Goal: Obtain resource: Obtain resource

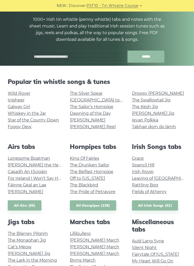
scroll to position [52, 0]
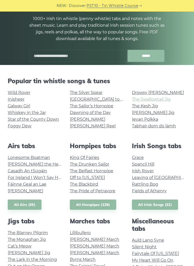
click at [152, 100] on link "The Swallowtail Jig" at bounding box center [151, 99] width 39 height 5
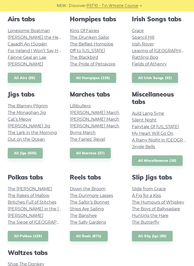
click at [103, 76] on link "All Hornpipes (139)" at bounding box center [93, 78] width 46 height 11
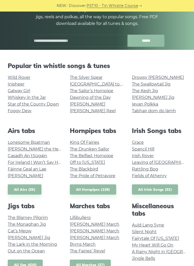
scroll to position [67, 0]
click at [43, 143] on link "Lonesome Boatman" at bounding box center [29, 142] width 42 height 5
click at [47, 142] on link "Lonesome Boatman" at bounding box center [29, 142] width 42 height 5
click at [27, 88] on link "Galway Girl" at bounding box center [19, 90] width 22 height 5
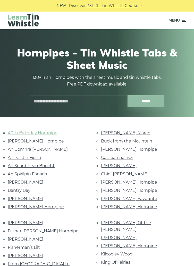
click at [50, 133] on link "40th Birthday Hornpipe" at bounding box center [33, 133] width 50 height 5
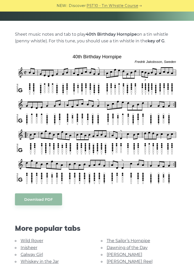
scroll to position [94, 0]
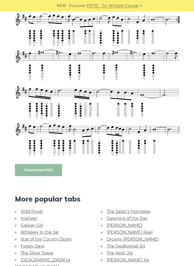
scroll to position [208, 0]
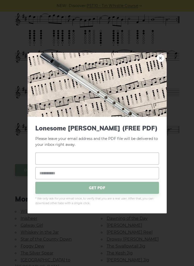
click at [76, 165] on input "text" at bounding box center [96, 159] width 123 height 12
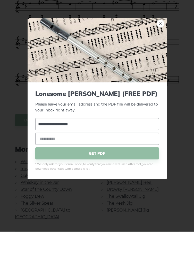
scroll to position [223, 0]
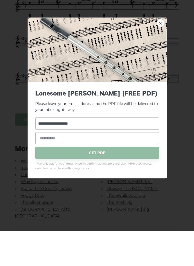
type input "**********"
click at [84, 175] on input "email" at bounding box center [96, 173] width 123 height 12
type input "**********"
click at [126, 186] on span "GET PDF" at bounding box center [96, 188] width 123 height 12
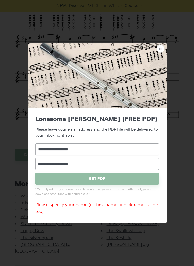
click at [93, 202] on div "Please specify your name (i.e. first name or nickname is fine too)." at bounding box center [96, 208] width 123 height 13
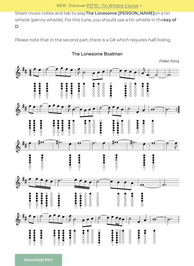
scroll to position [199, 0]
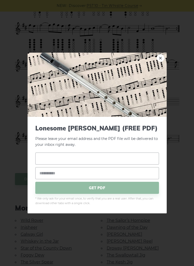
click at [93, 158] on input "text" at bounding box center [96, 159] width 123 height 12
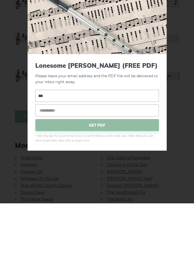
type input "***"
click at [78, 172] on input "email" at bounding box center [96, 173] width 123 height 12
type input "**********"
click at [111, 191] on span "GET PDF" at bounding box center [96, 188] width 123 height 12
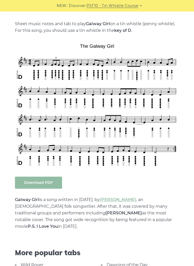
scroll to position [107, 0]
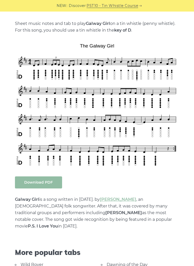
click at [54, 181] on link "Download PDF" at bounding box center [38, 183] width 47 height 12
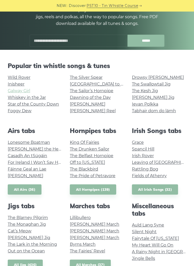
click at [26, 89] on link "Galway Girl" at bounding box center [19, 90] width 22 height 5
click at [53, 102] on link "Star of the County Down" at bounding box center [33, 104] width 51 height 5
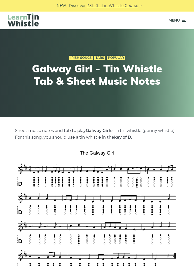
click at [186, 23] on icon at bounding box center [183, 20] width 5 height 6
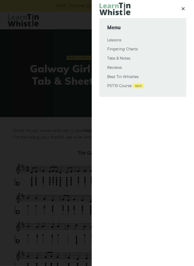
click at [70, 147] on div at bounding box center [97, 133] width 194 height 266
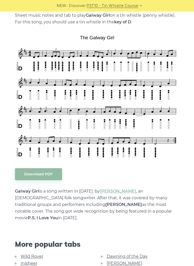
scroll to position [108, 0]
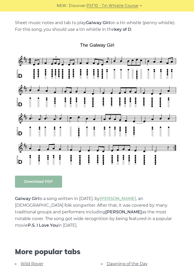
click at [53, 177] on link "Download PDF" at bounding box center [38, 182] width 47 height 12
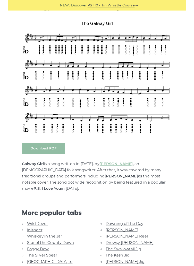
scroll to position [133, 0]
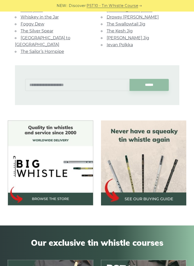
scroll to position [189, 0]
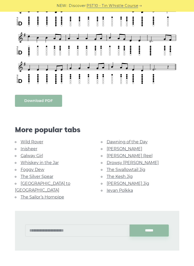
click at [51, 103] on link "Download PDF" at bounding box center [38, 101] width 47 height 12
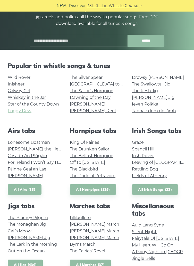
click at [29, 110] on link "Foggy Dew" at bounding box center [20, 111] width 24 height 5
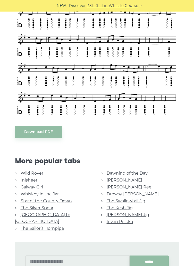
scroll to position [159, 0]
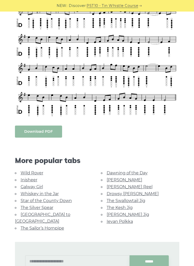
click at [53, 130] on link "Download PDF" at bounding box center [38, 132] width 47 height 12
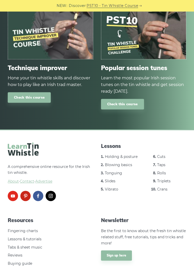
scroll to position [571, 0]
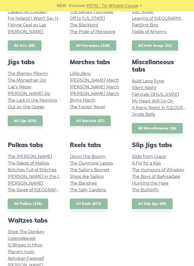
scroll to position [213, 0]
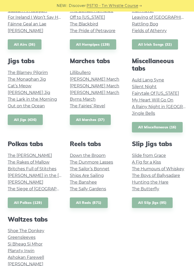
click at [157, 44] on link "All Irish Songs (32)" at bounding box center [155, 44] width 46 height 11
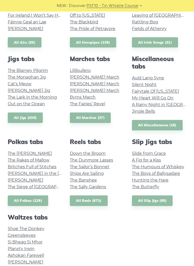
scroll to position [237, 0]
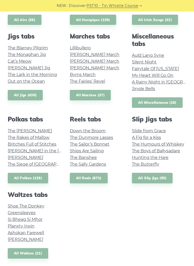
click at [166, 101] on link "All Miscellaneous (16)" at bounding box center [157, 102] width 51 height 11
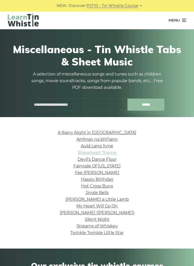
click at [109, 154] on link "Braveheart Theme" at bounding box center [97, 152] width 39 height 5
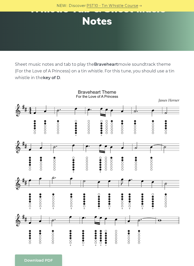
scroll to position [67, 0]
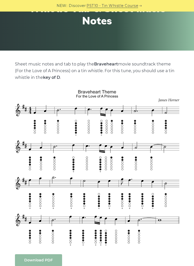
click at [51, 259] on link "Download PDF" at bounding box center [38, 261] width 47 height 12
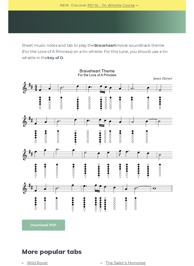
scroll to position [91, 0]
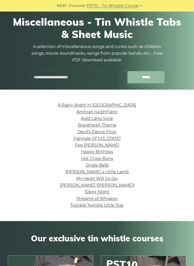
scroll to position [29, 0]
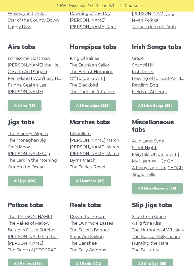
scroll to position [150, 0]
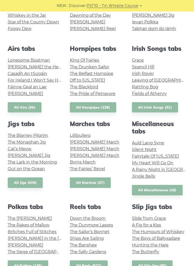
click at [100, 184] on link "All Marches (37)" at bounding box center [90, 183] width 41 height 11
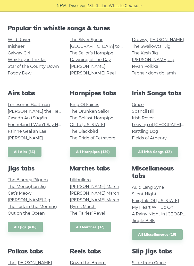
scroll to position [106, 0]
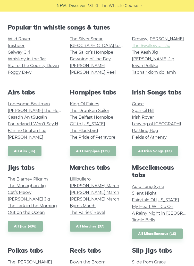
click at [168, 46] on link "The Swallowtail Jig" at bounding box center [151, 45] width 39 height 5
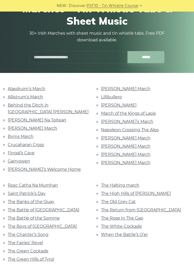
scroll to position [45, 0]
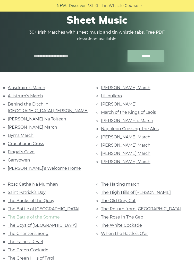
click at [55, 215] on link "The Battle of the Somme" at bounding box center [34, 217] width 52 height 5
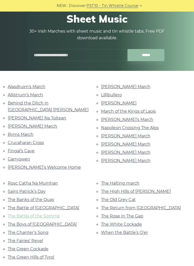
scroll to position [70, 0]
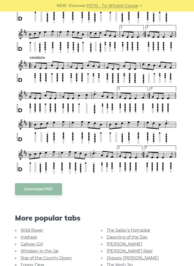
scroll to position [233, 0]
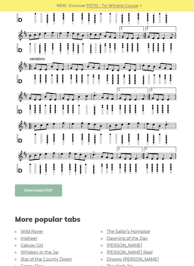
click at [47, 187] on link "Download PDF" at bounding box center [38, 191] width 47 height 12
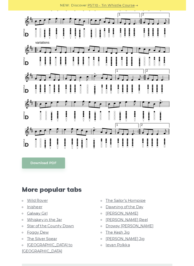
scroll to position [258, 0]
